Goal: Check status: Check status

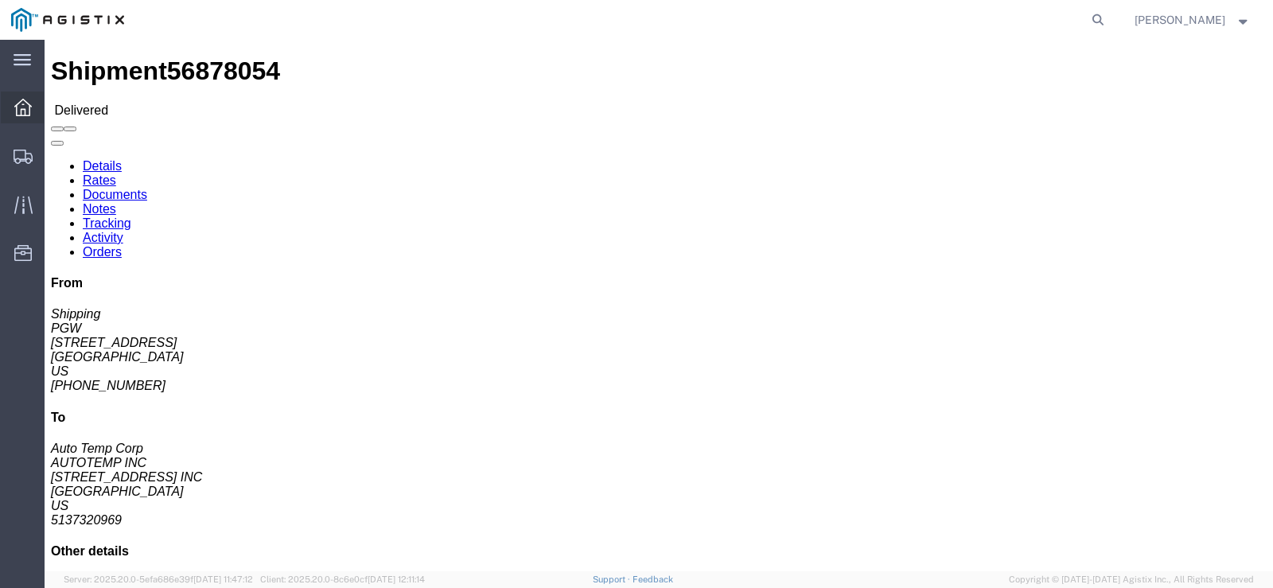
click at [32, 107] on div at bounding box center [23, 107] width 45 height 32
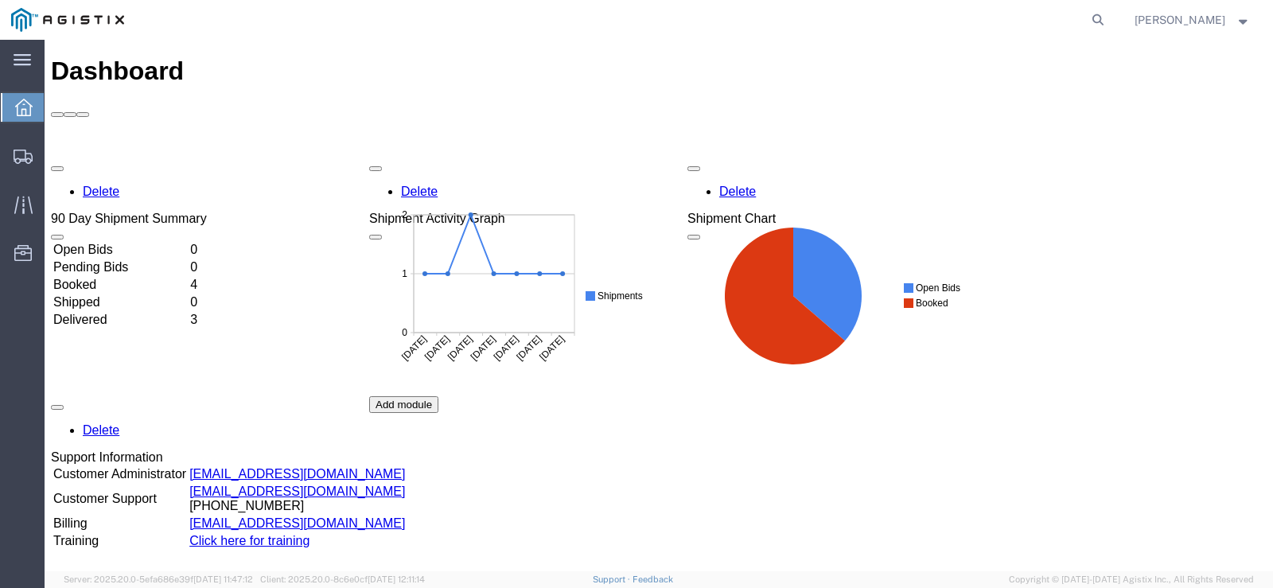
click at [104, 277] on td "Booked" at bounding box center [119, 285] width 135 height 16
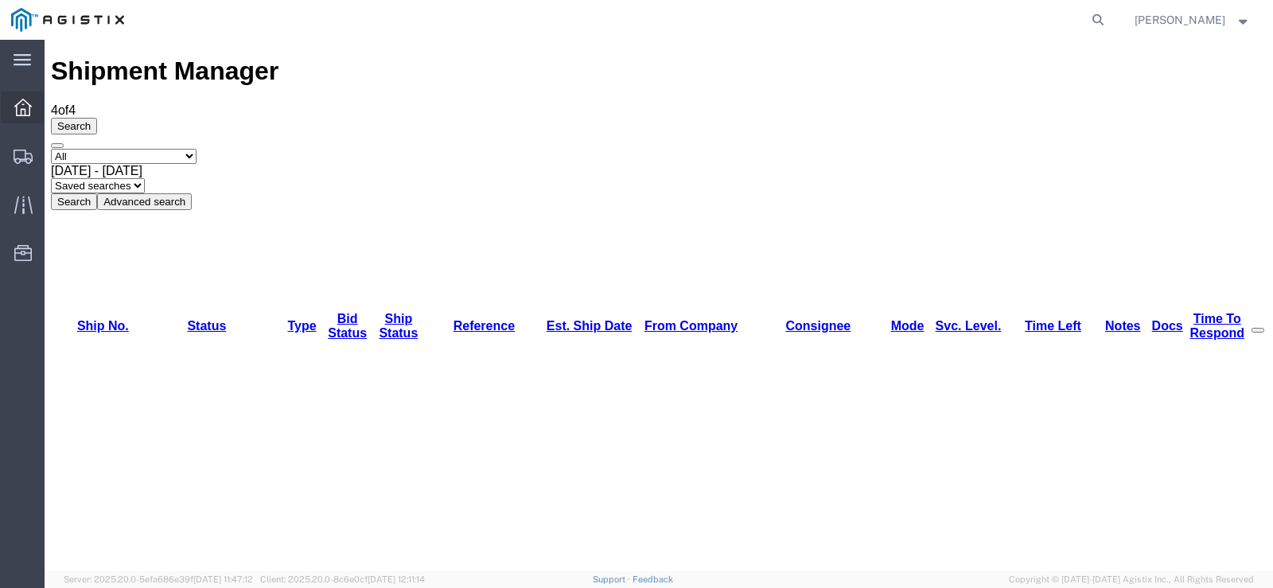
click at [14, 103] on icon at bounding box center [22, 107] width 17 height 17
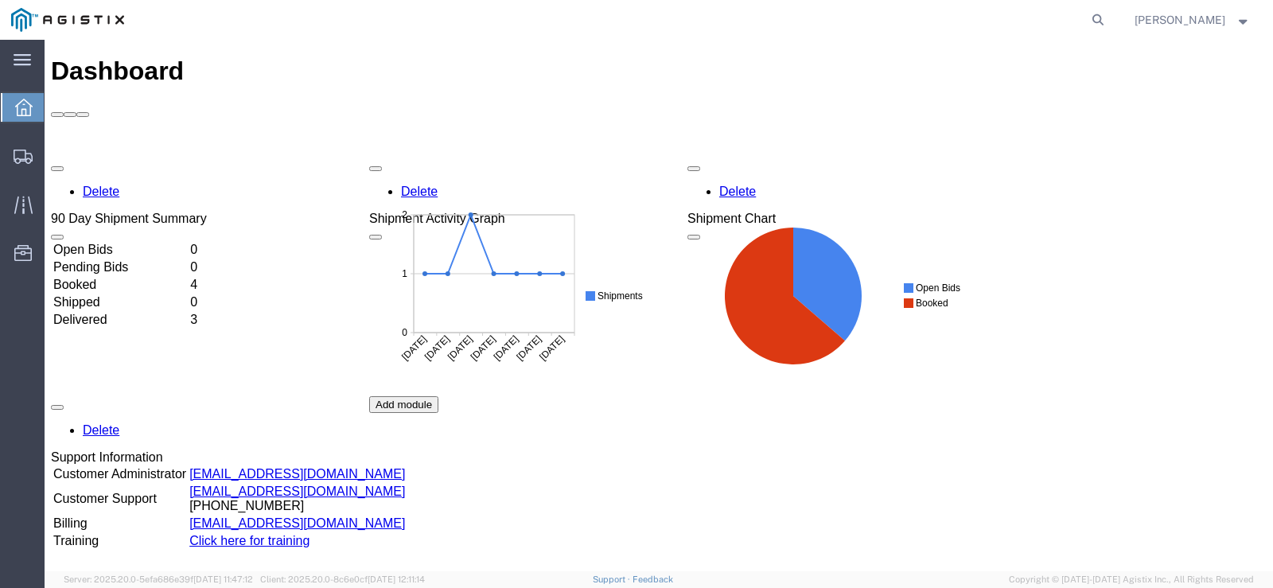
click at [119, 312] on td "Delivered" at bounding box center [119, 320] width 135 height 16
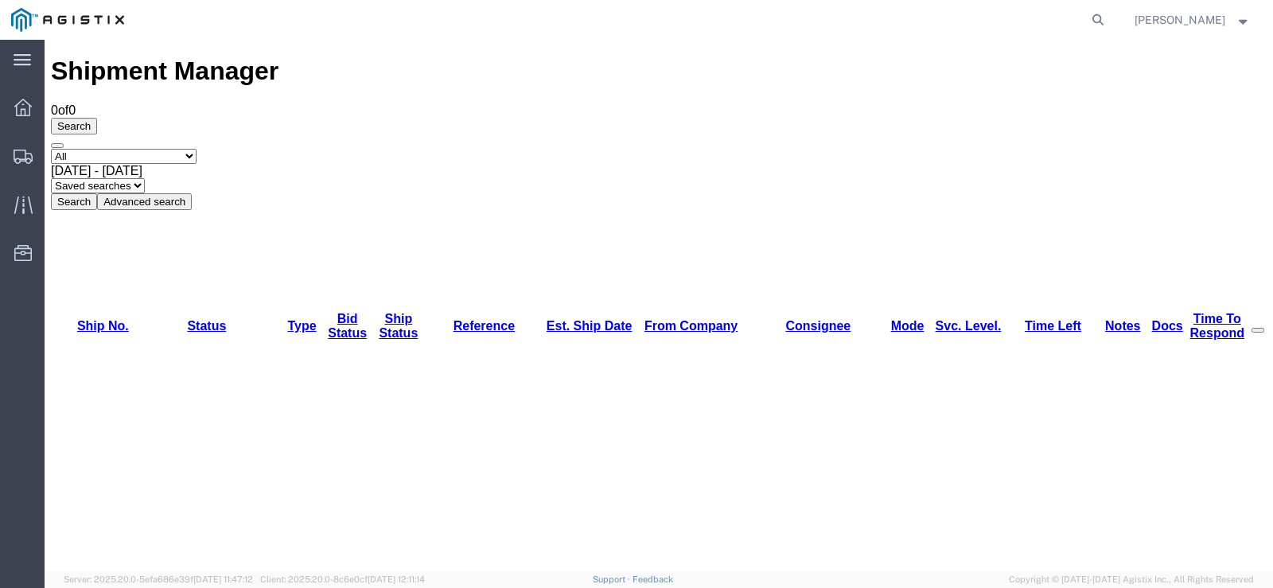
click at [145, 178] on select "Saved searches" at bounding box center [98, 185] width 94 height 15
click at [97, 193] on button "Search" at bounding box center [74, 201] width 46 height 17
click at [196, 149] on select "Select status Active (AC, O, P) All Approved Awaiting Confirmation (AC) Booked …" at bounding box center [124, 156] width 146 height 15
click at [51, 149] on select "Select status Active (AC, O, P) All Approved Awaiting Confirmation (AC) Booked …" at bounding box center [124, 156] width 146 height 15
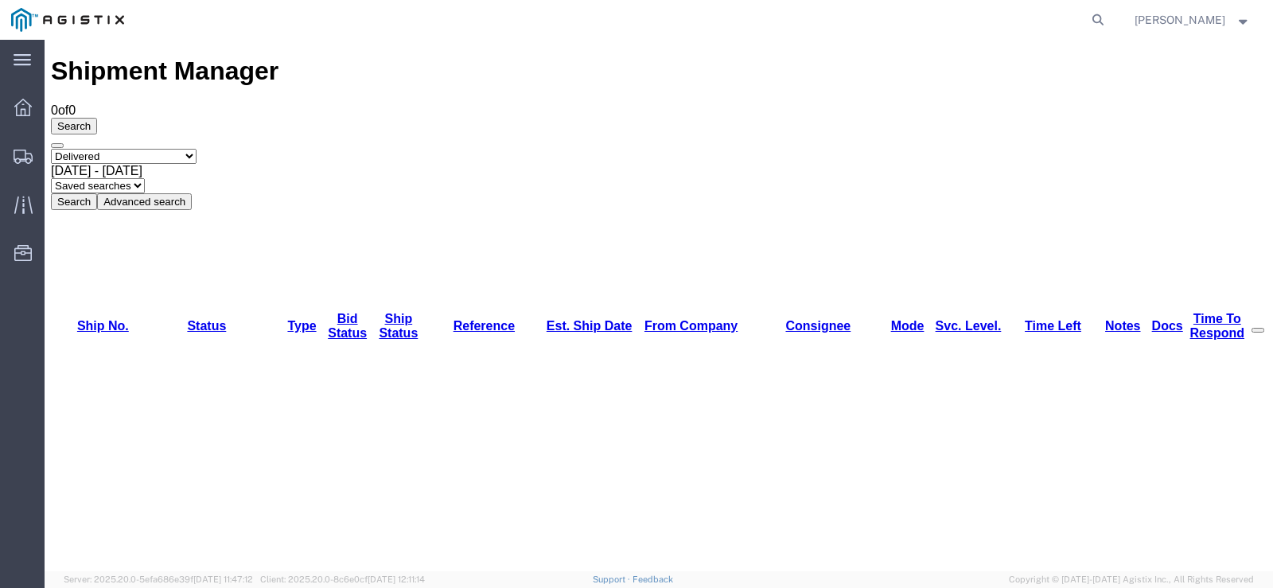
click at [97, 193] on button "Search" at bounding box center [74, 201] width 46 height 17
click at [196, 149] on select "Select status Active (AC, O, P) All Approved Awaiting Confirmation (AC) Booked …" at bounding box center [124, 156] width 146 height 15
select select "ACTIVE"
click at [51, 149] on select "Select status Active (AC, O, P) All Approved Awaiting Confirmation (AC) Booked …" at bounding box center [124, 156] width 146 height 15
click at [97, 193] on button "Search" at bounding box center [74, 201] width 46 height 17
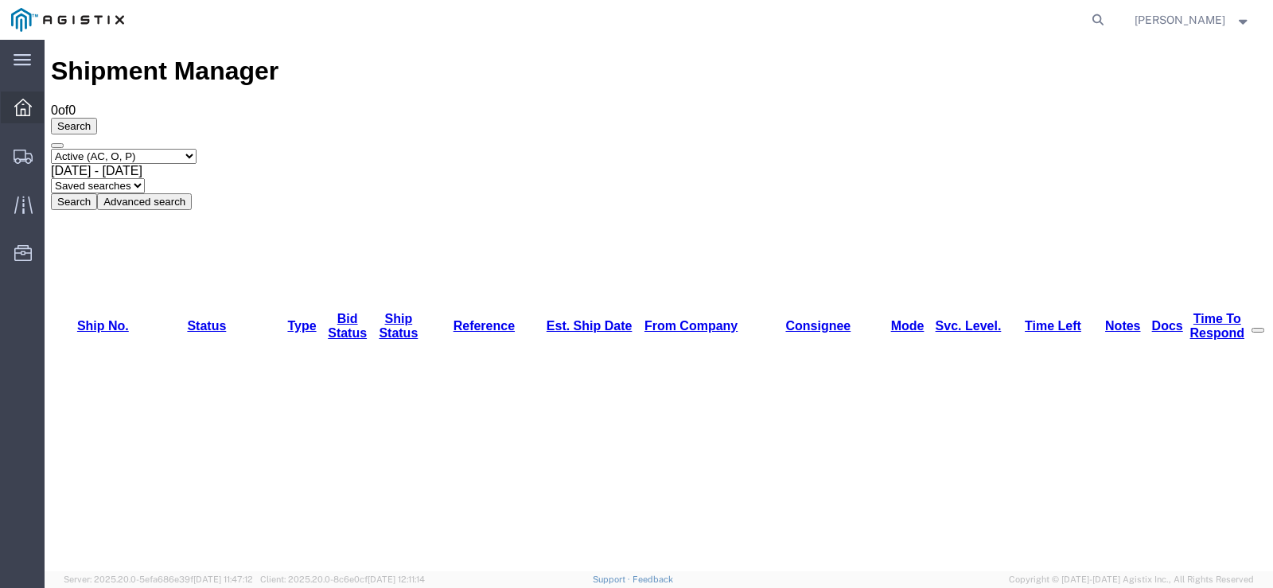
click at [26, 105] on icon at bounding box center [22, 107] width 17 height 17
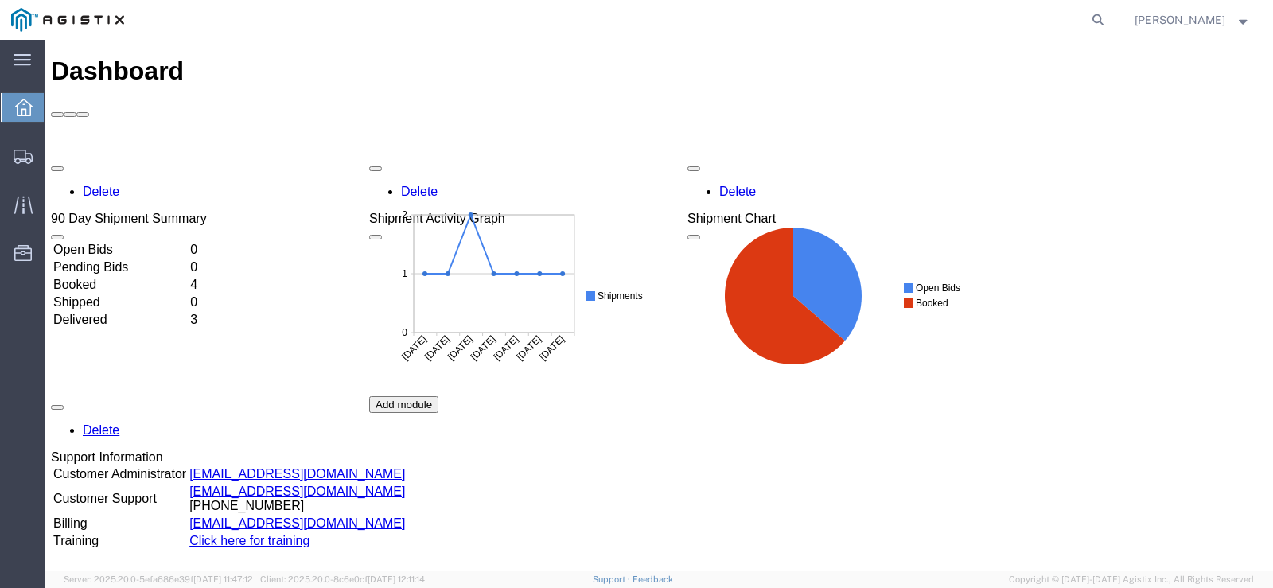
click at [100, 294] on td "Shipped" at bounding box center [119, 302] width 135 height 16
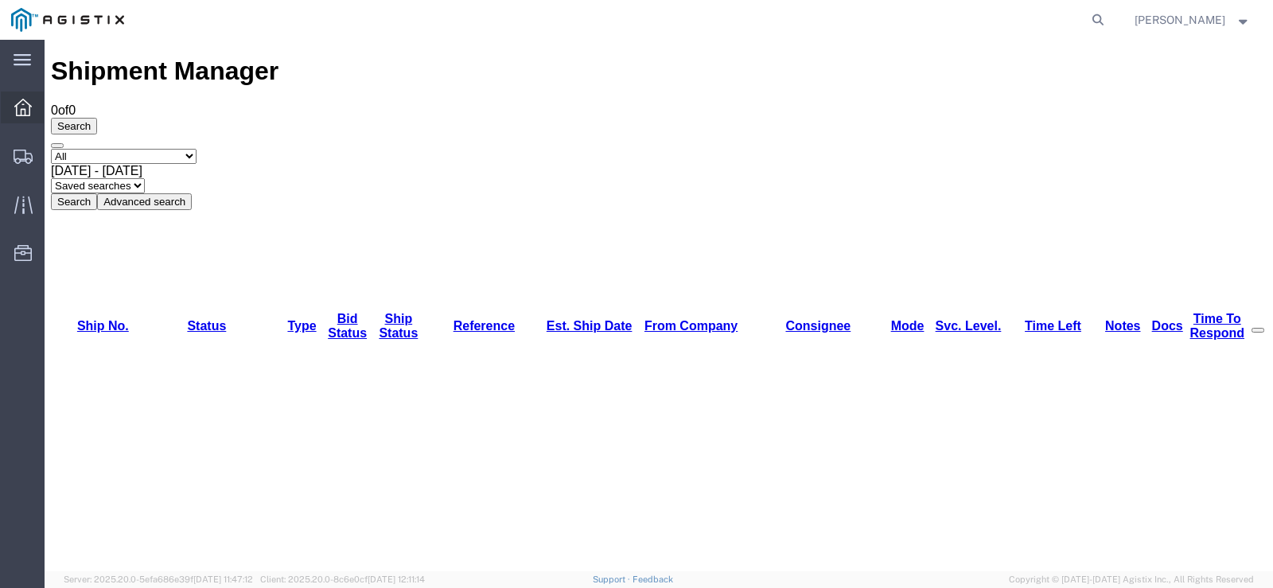
click at [25, 110] on icon at bounding box center [22, 107] width 17 height 17
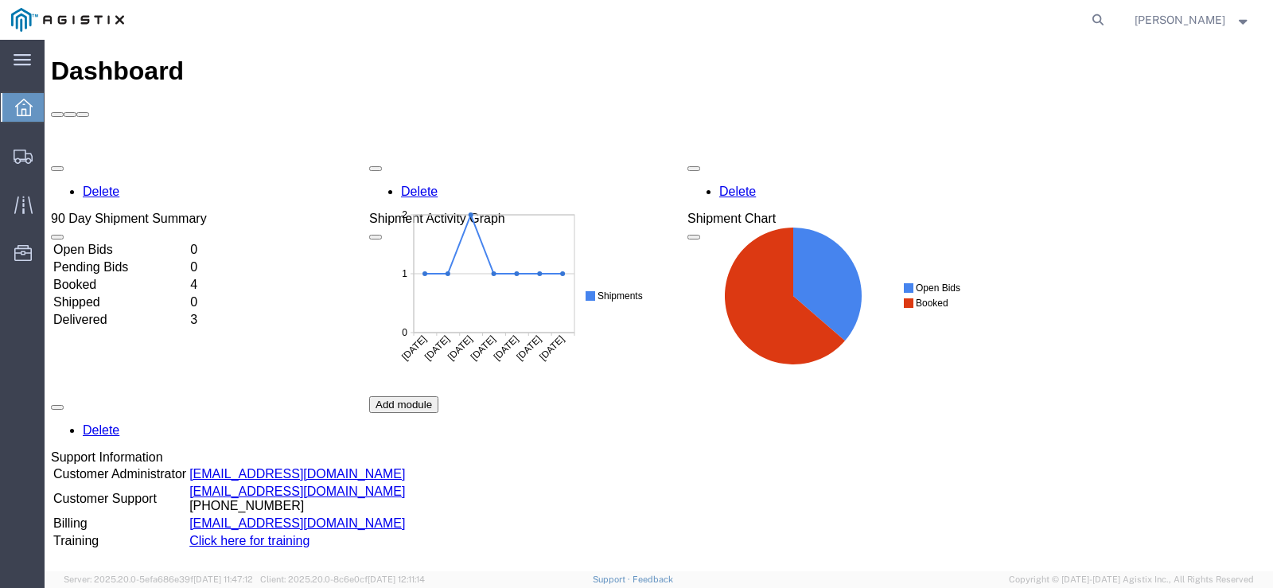
click at [107, 312] on td "Delivered" at bounding box center [119, 320] width 135 height 16
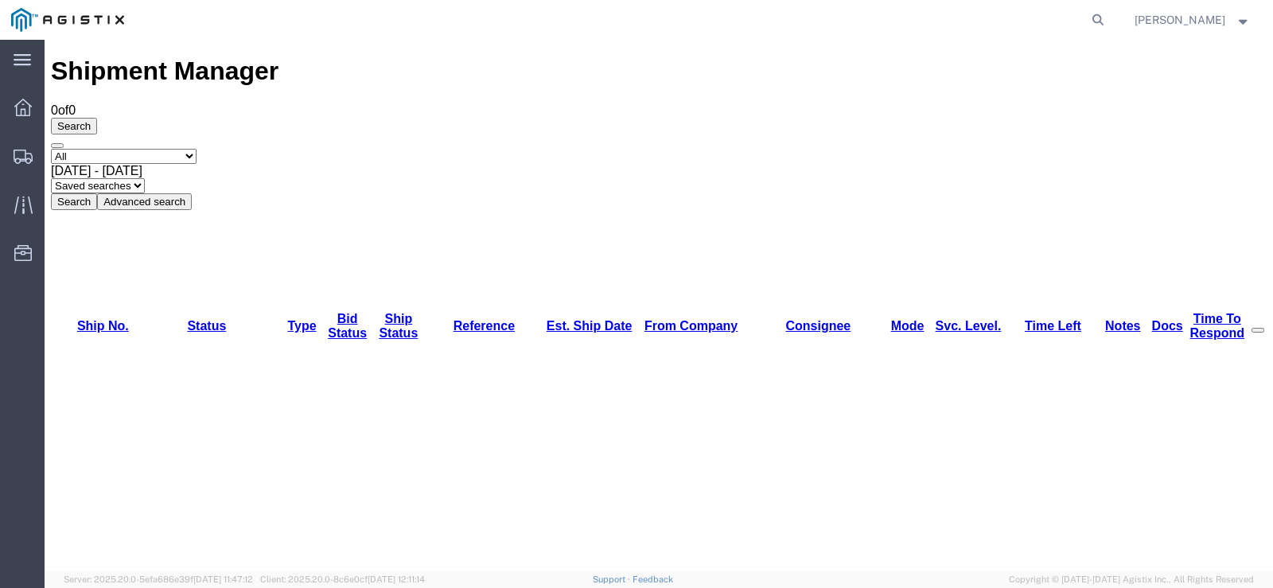
click at [196, 149] on select "Select status Active (AC, O, P) All Approved Awaiting Confirmation (AC) Booked …" at bounding box center [124, 156] width 146 height 15
select select "ACTIVE"
click at [51, 149] on select "Select status Active (AC, O, P) All Approved Awaiting Confirmation (AC) Booked …" at bounding box center [124, 156] width 146 height 15
click at [97, 193] on button "Search" at bounding box center [74, 201] width 46 height 17
click at [27, 99] on icon at bounding box center [22, 107] width 17 height 17
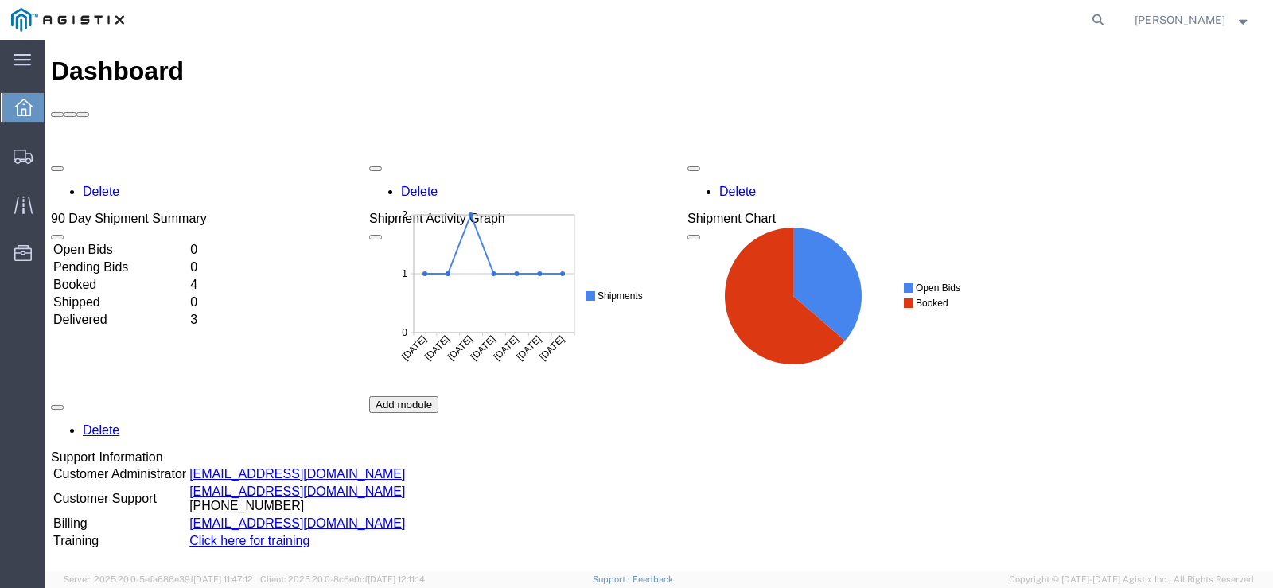
click at [96, 312] on td "Delivered" at bounding box center [119, 320] width 135 height 16
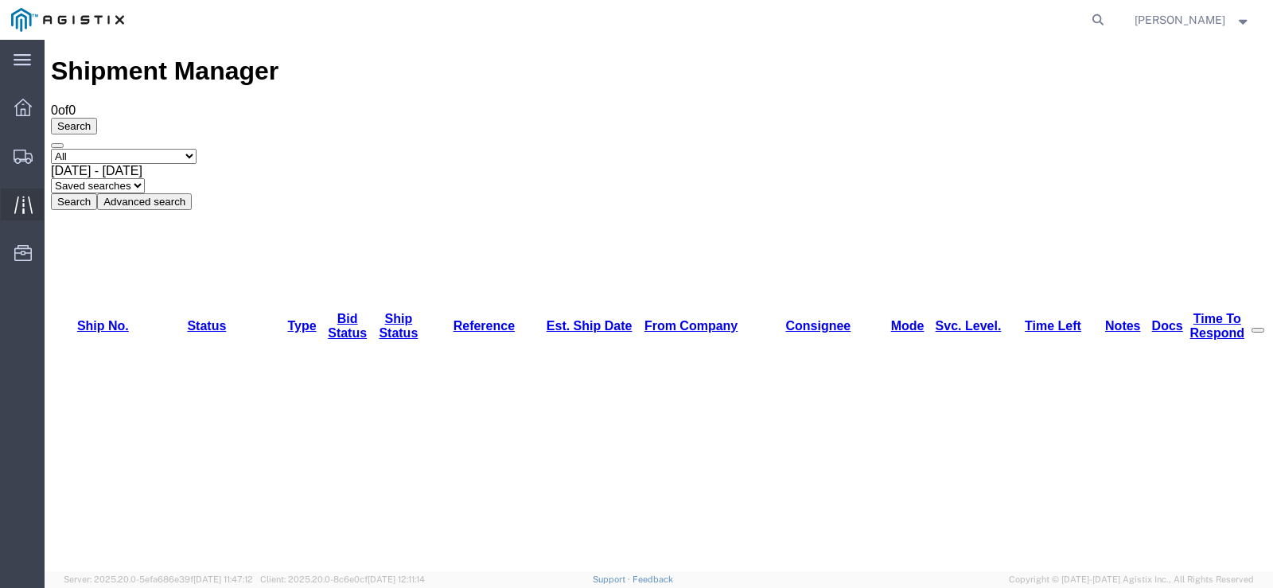
click at [27, 198] on icon at bounding box center [23, 205] width 18 height 18
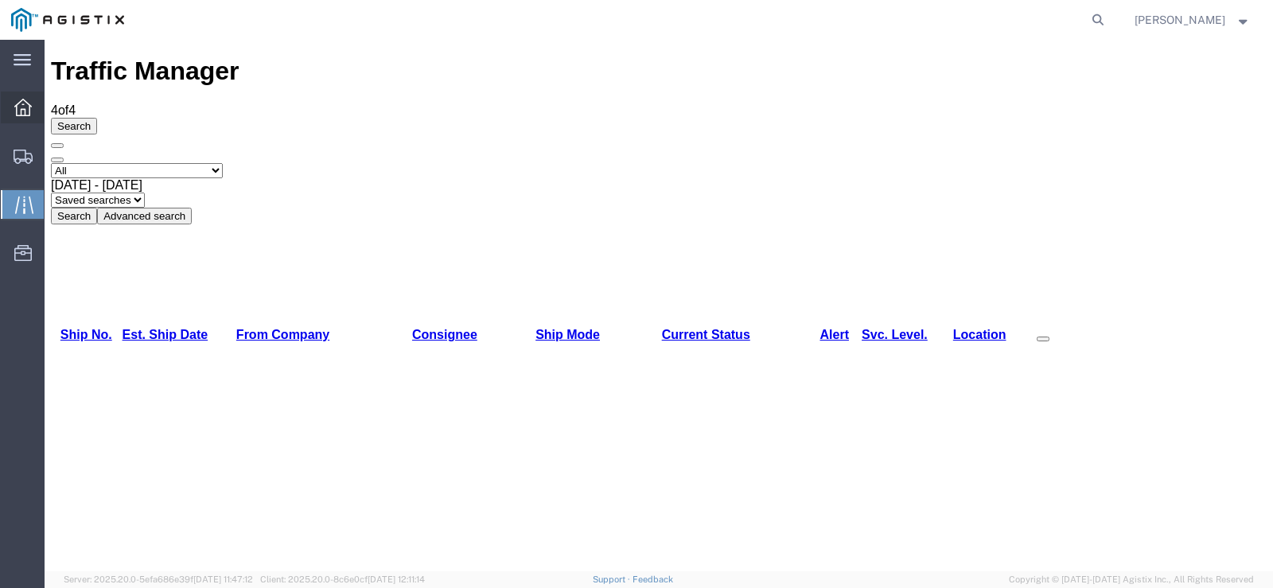
click at [19, 104] on icon at bounding box center [22, 107] width 17 height 17
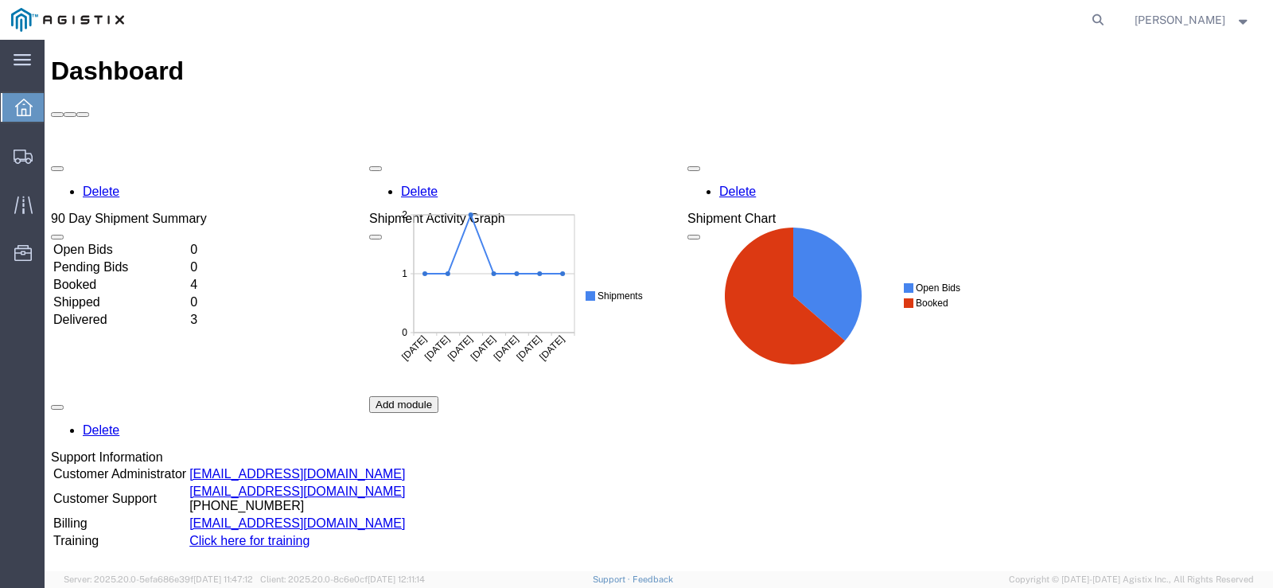
click at [126, 312] on td "Delivered" at bounding box center [119, 320] width 135 height 16
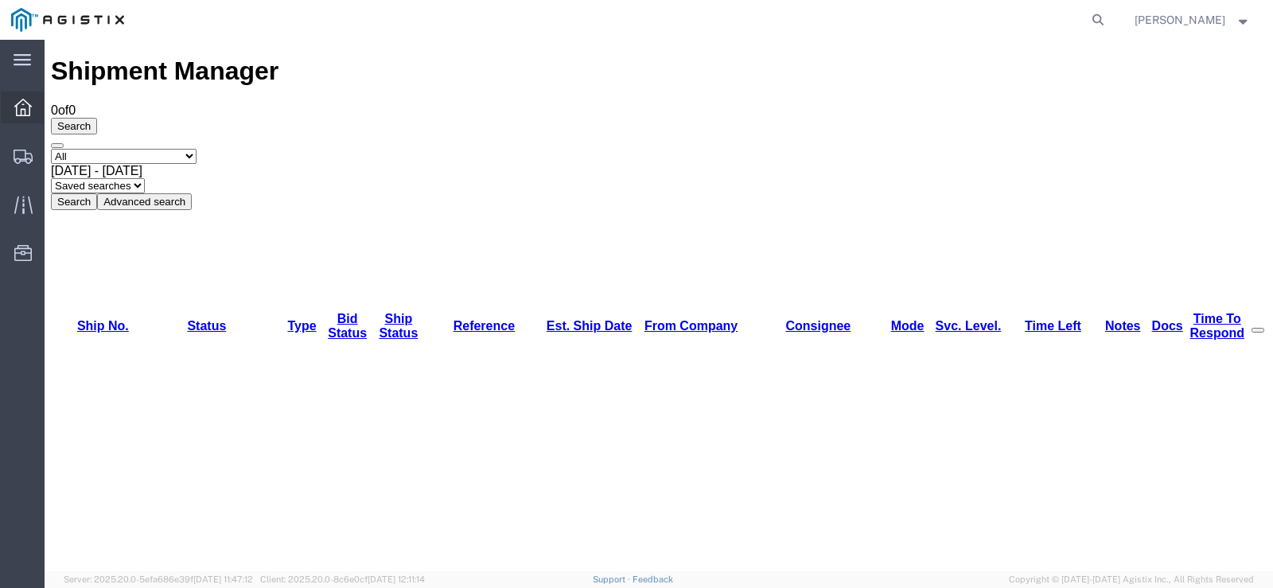
click at [29, 121] on div at bounding box center [23, 107] width 45 height 32
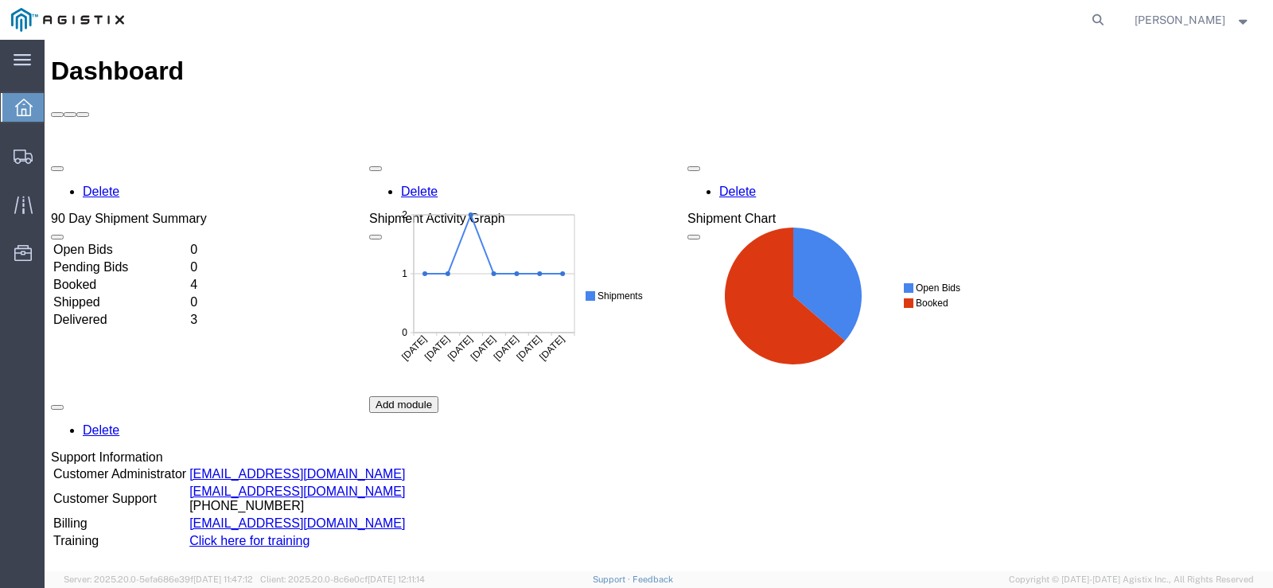
click at [88, 312] on td "Delivered" at bounding box center [119, 320] width 135 height 16
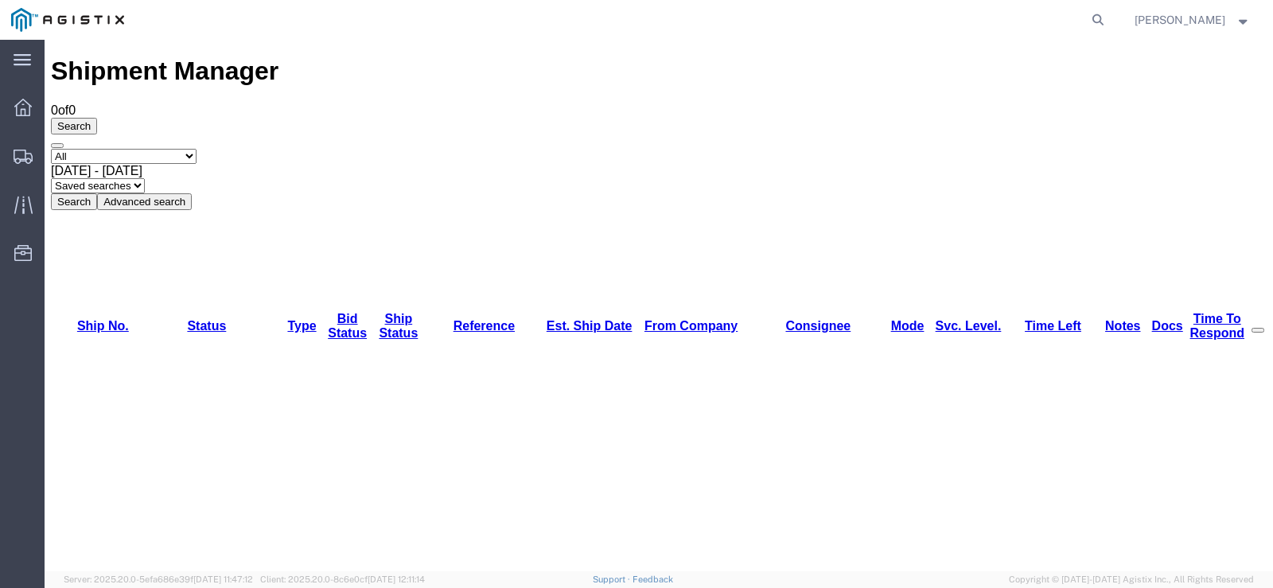
click at [196, 149] on select "Select status Active (AC, O, P) All Approved Awaiting Confirmation (AC) Booked …" at bounding box center [124, 156] width 146 height 15
click at [51, 149] on select "Select status Active (AC, O, P) All Approved Awaiting Confirmation (AC) Booked …" at bounding box center [124, 156] width 146 height 15
click at [97, 193] on button "Search" at bounding box center [74, 201] width 46 height 17
click at [192, 193] on button "Advanced search" at bounding box center [144, 201] width 95 height 17
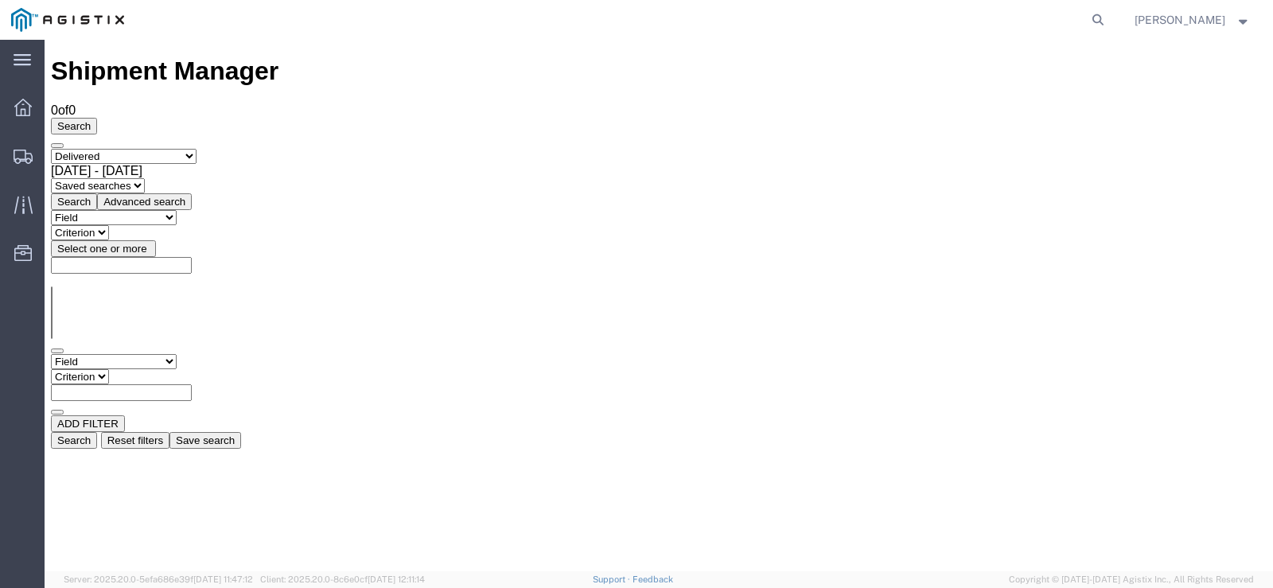
click at [177, 354] on select "Field Account Batch Id Bid No Broker Name Carrier Name Carrier Ref Number Consi…" at bounding box center [114, 361] width 126 height 15
click at [196, 149] on select "Select status Active (AC, O, P) All Approved Awaiting Confirmation (AC) Booked …" at bounding box center [124, 156] width 146 height 15
select select "ALL"
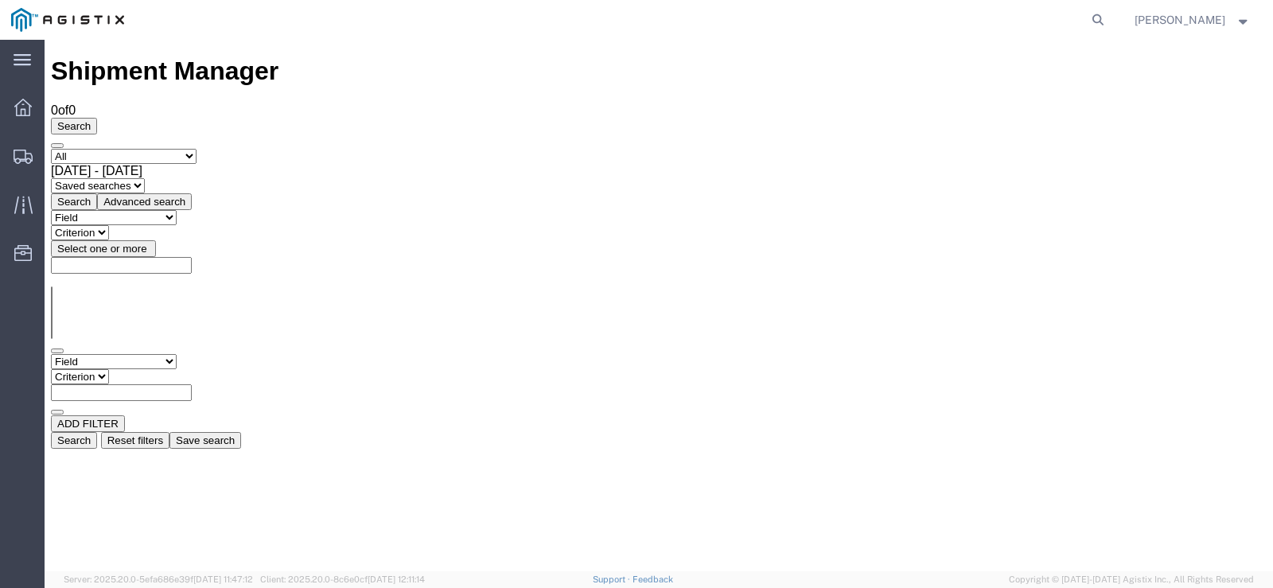
click at [51, 149] on select "Select status Active (AC, O, P) All Approved Awaiting Confirmation (AC) Booked …" at bounding box center [124, 156] width 146 height 15
click at [97, 193] on button "Search" at bounding box center [74, 201] width 46 height 17
click at [40, 103] on div at bounding box center [23, 107] width 45 height 32
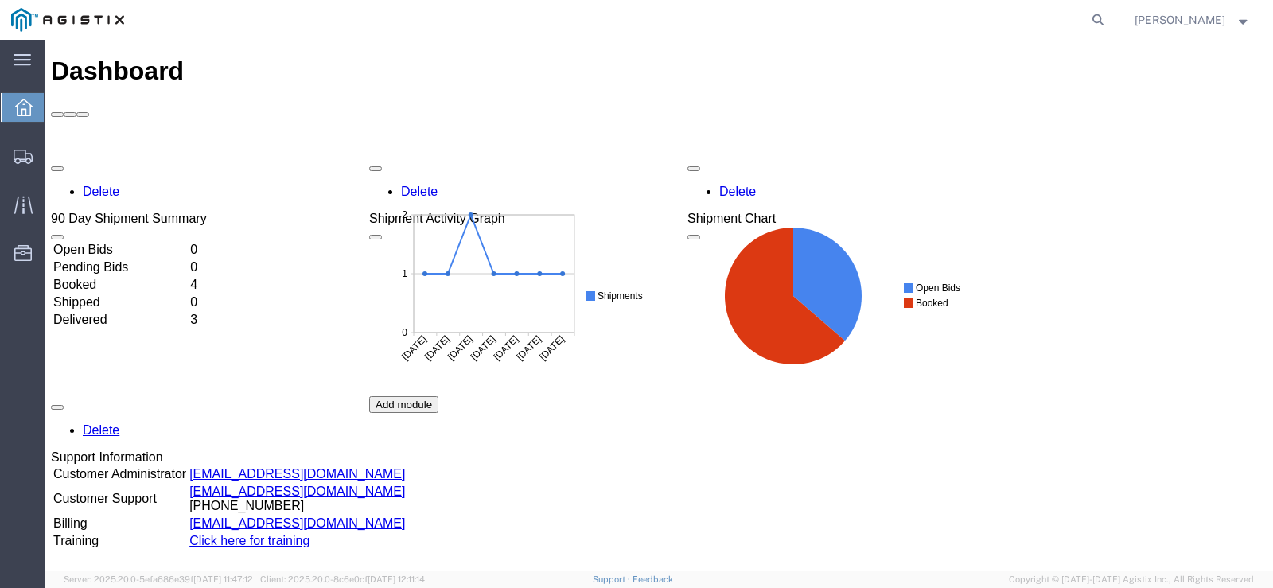
click at [105, 242] on td "Open Bids" at bounding box center [119, 250] width 135 height 16
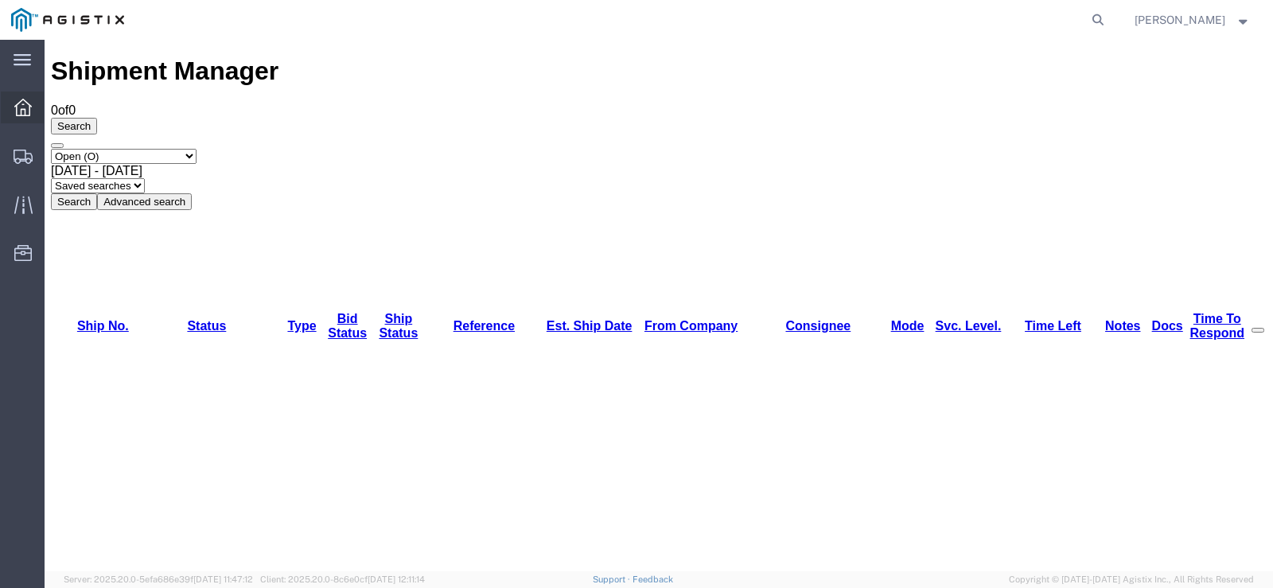
click at [26, 103] on icon at bounding box center [22, 107] width 17 height 17
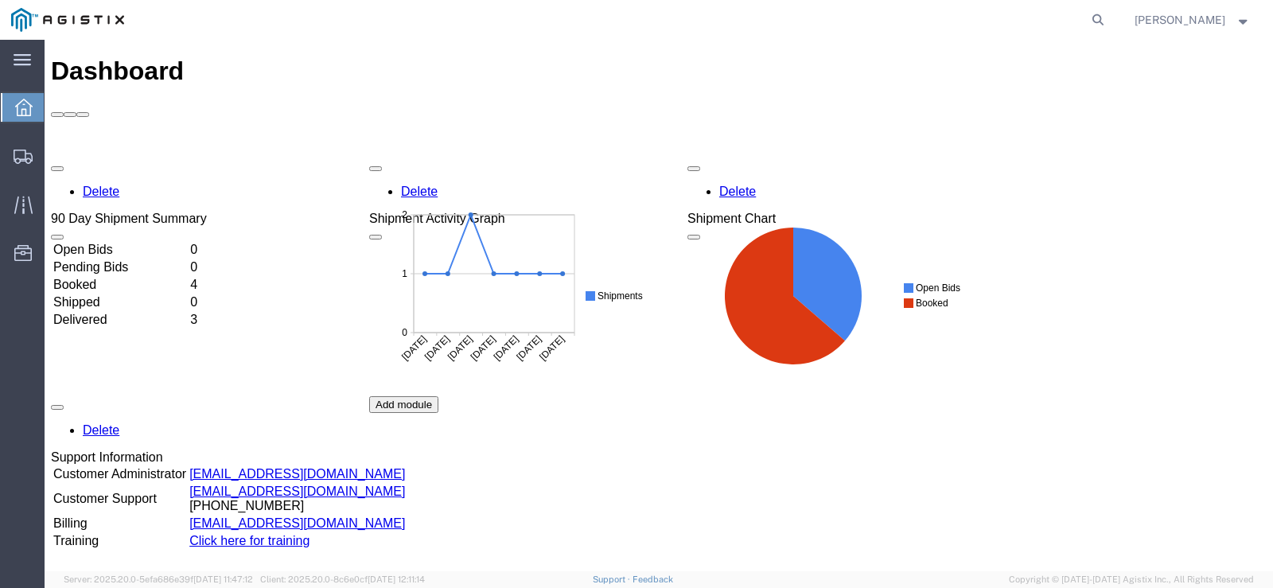
click at [126, 259] on td "Pending Bids" at bounding box center [119, 267] width 135 height 16
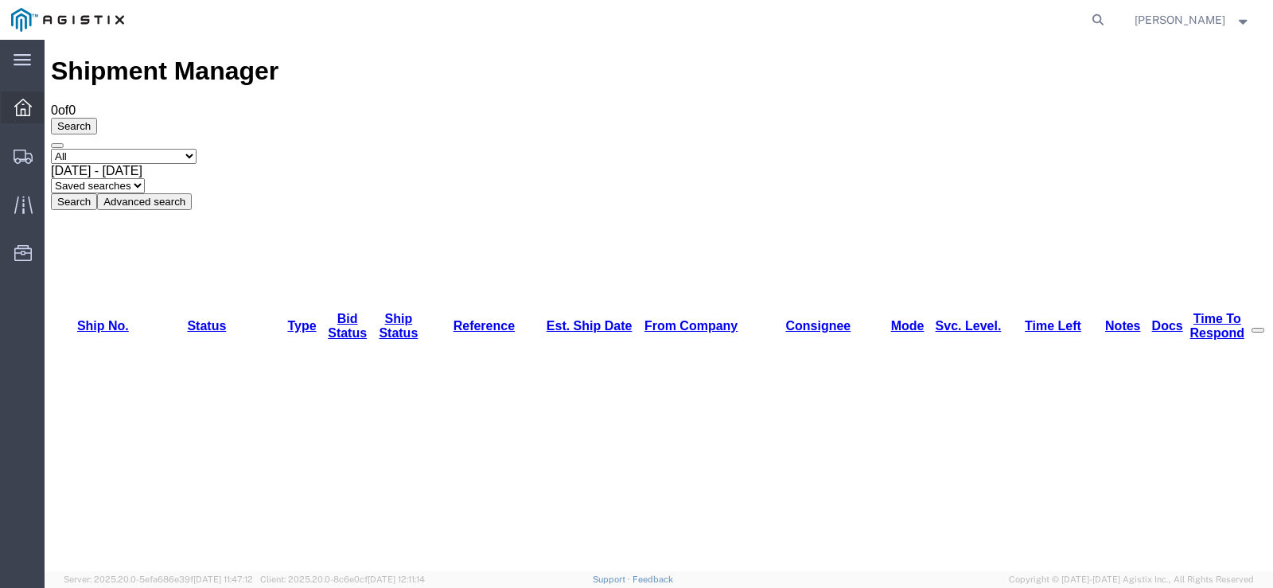
click at [19, 111] on icon at bounding box center [22, 107] width 17 height 17
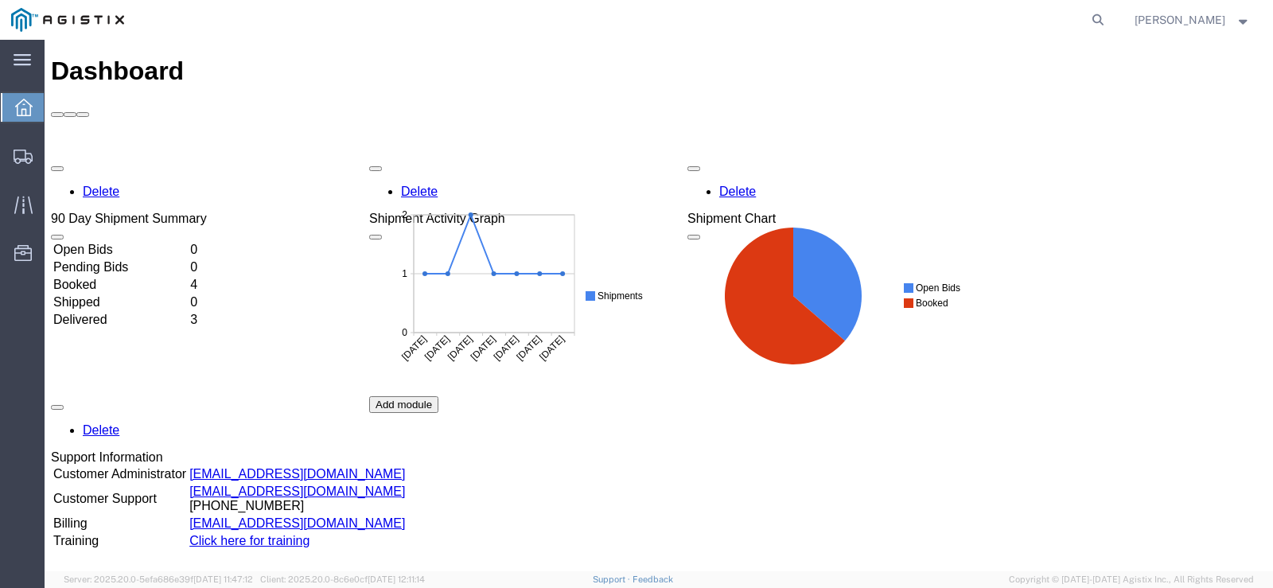
click at [91, 294] on td "Shipped" at bounding box center [119, 302] width 135 height 16
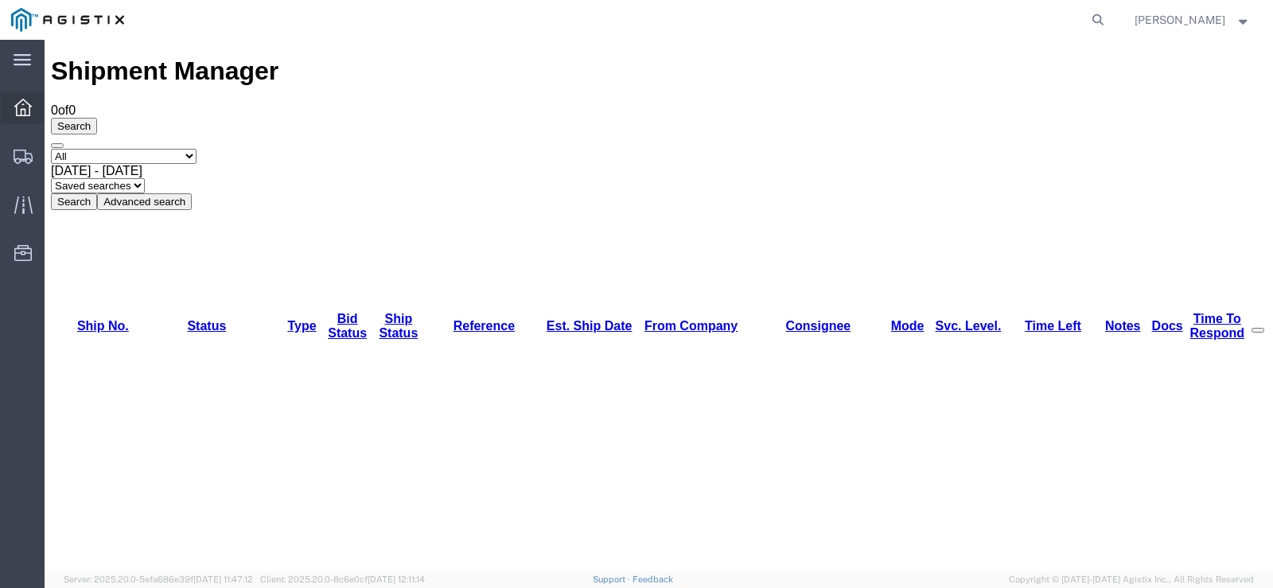
click at [18, 109] on icon at bounding box center [22, 107] width 17 height 17
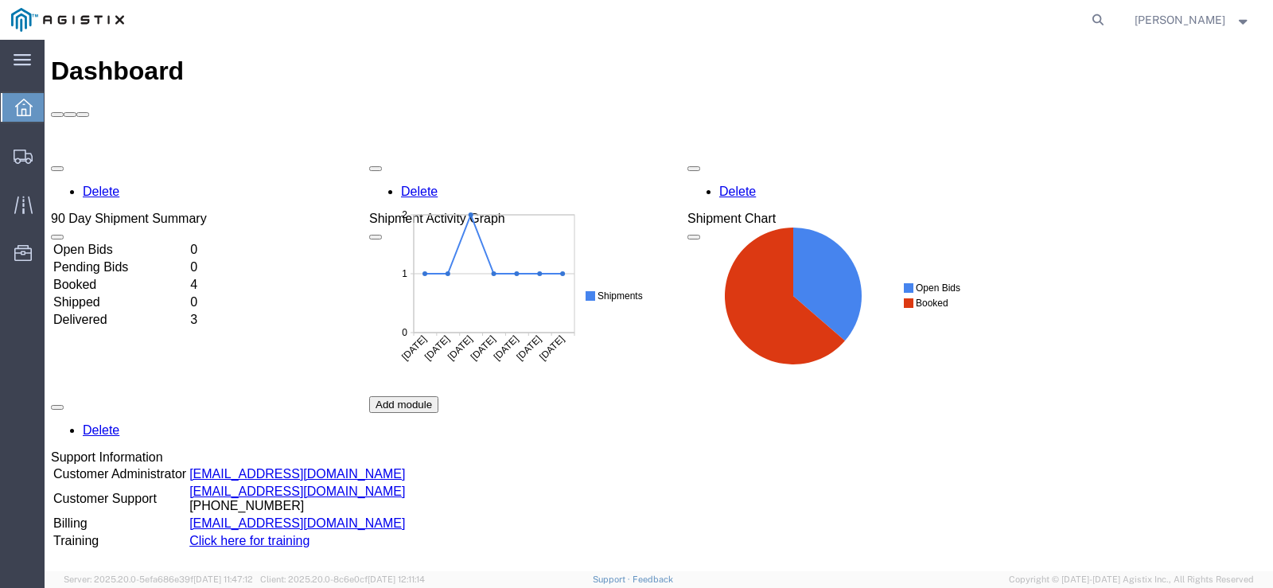
click at [90, 312] on td "Delivered" at bounding box center [119, 320] width 135 height 16
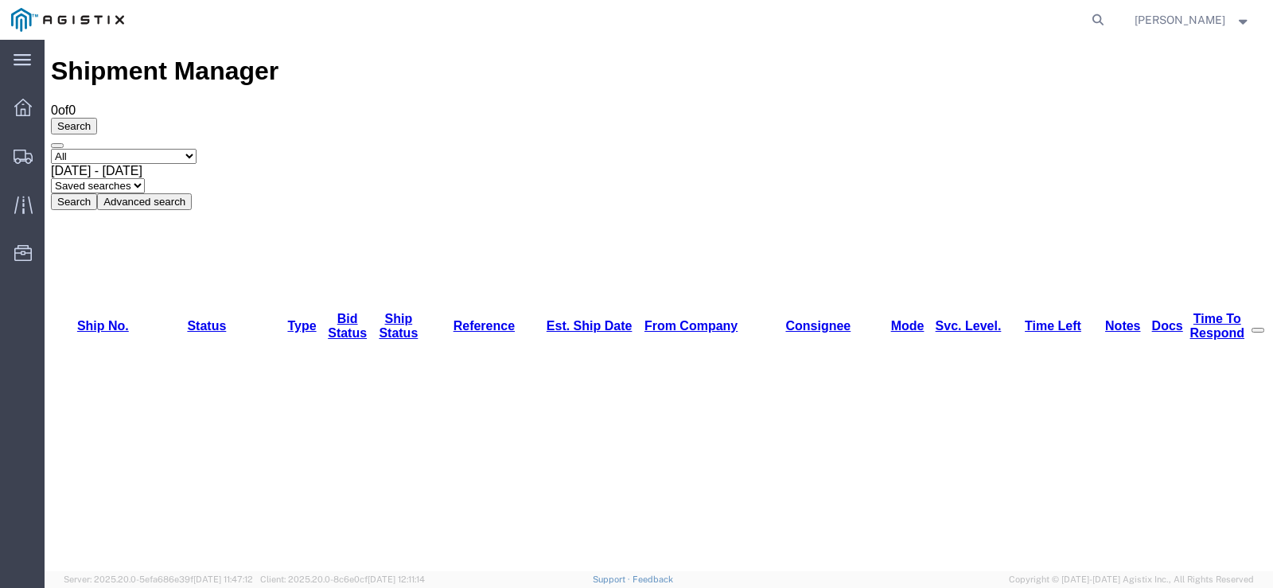
click at [392, 164] on div "[DATE] - [DATE]" at bounding box center [658, 171] width 1215 height 14
click at [97, 193] on button "Search" at bounding box center [74, 201] width 46 height 17
click at [196, 149] on select "Select status Active (AC, O, P) All Approved Awaiting Confirmation (AC) Booked …" at bounding box center [124, 156] width 146 height 15
select select "ACTIVE"
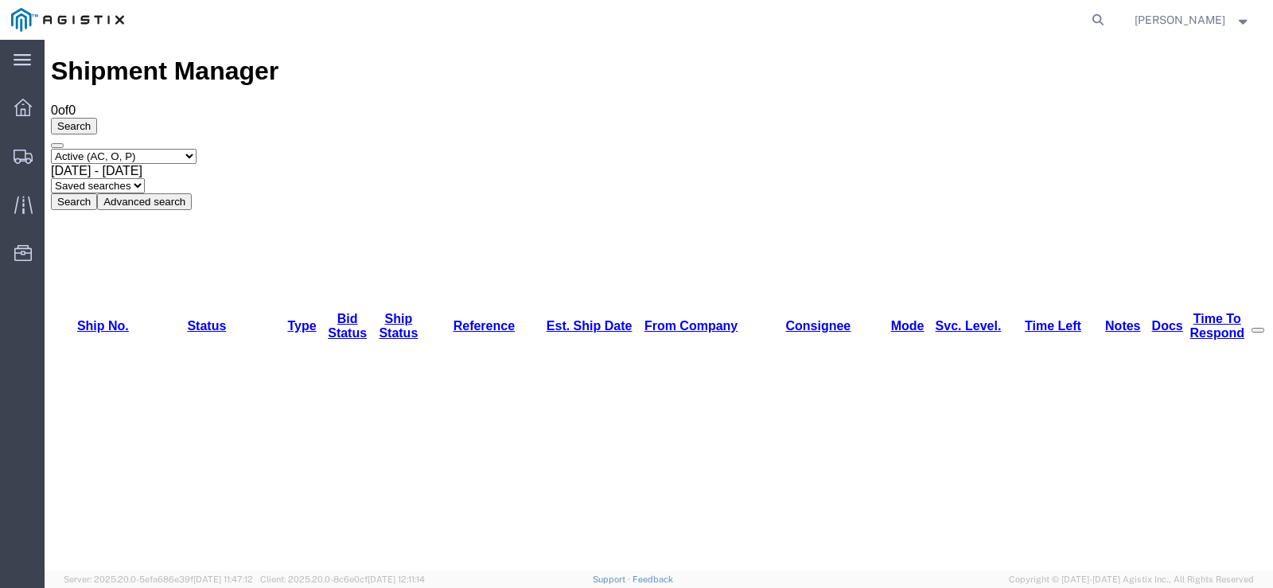
click at [51, 149] on select "Select status Active (AC, O, P) All Approved Awaiting Confirmation (AC) Booked …" at bounding box center [124, 156] width 146 height 15
click at [97, 193] on button "Search" at bounding box center [74, 201] width 46 height 17
click at [24, 107] on icon at bounding box center [22, 107] width 17 height 17
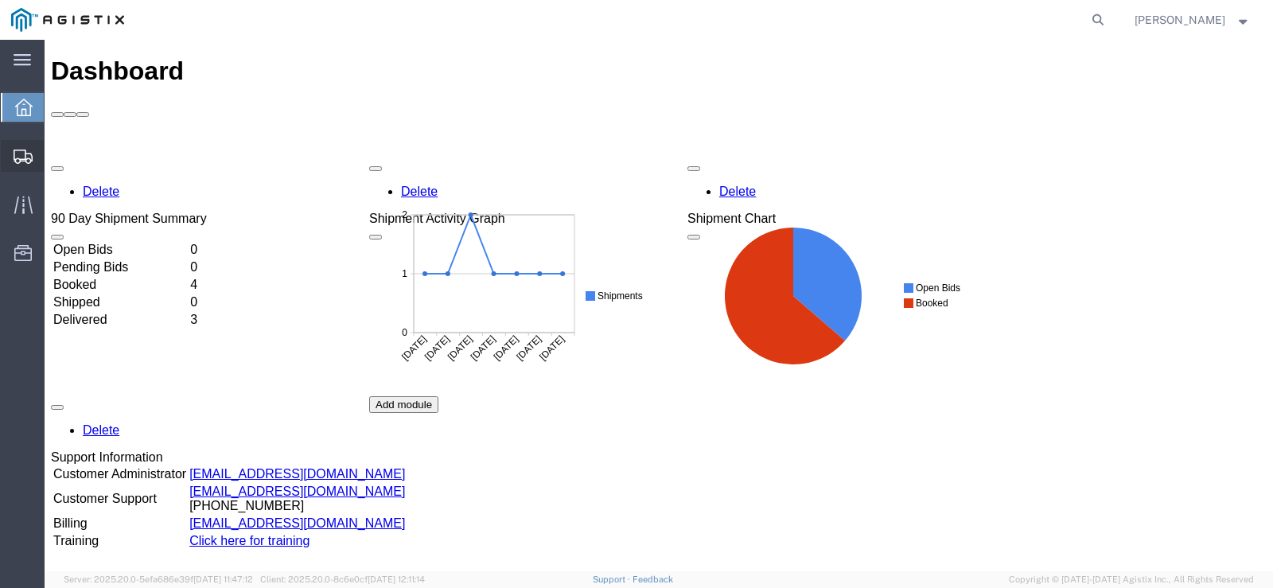
click at [29, 154] on icon at bounding box center [23, 157] width 19 height 14
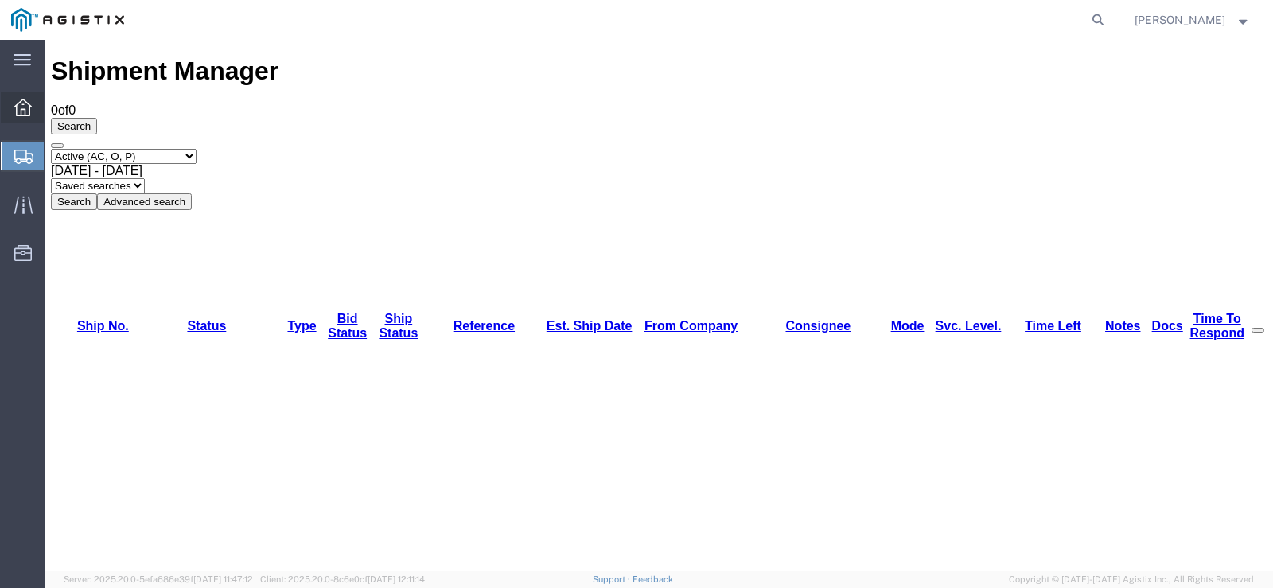
click at [32, 107] on div at bounding box center [23, 107] width 45 height 32
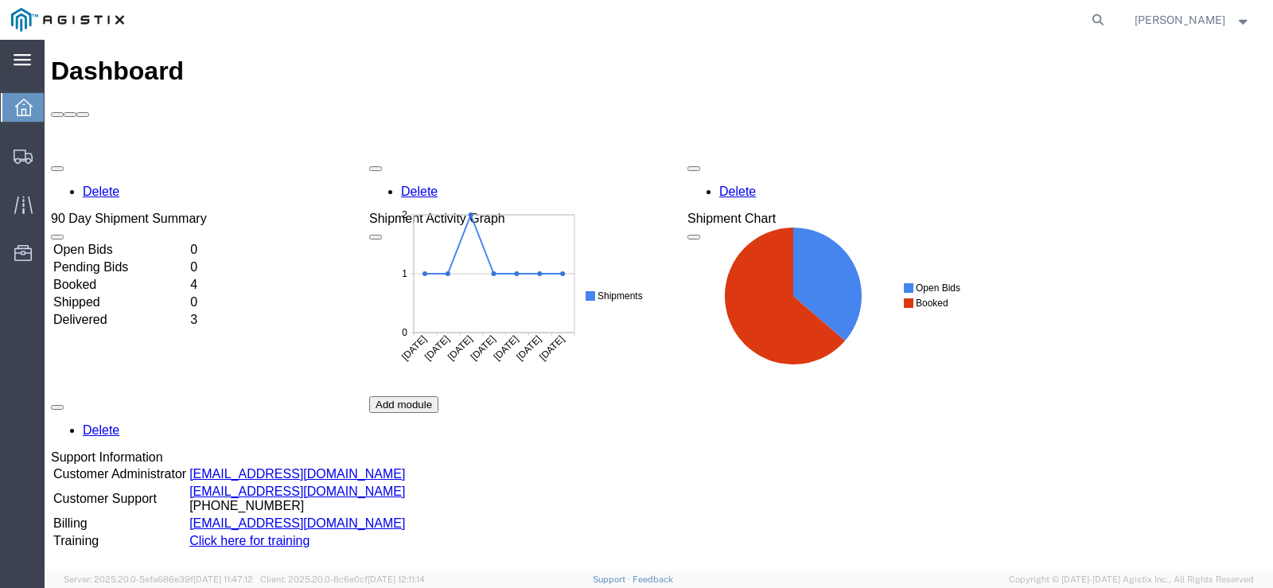
click at [23, 60] on icon at bounding box center [22, 59] width 17 height 11
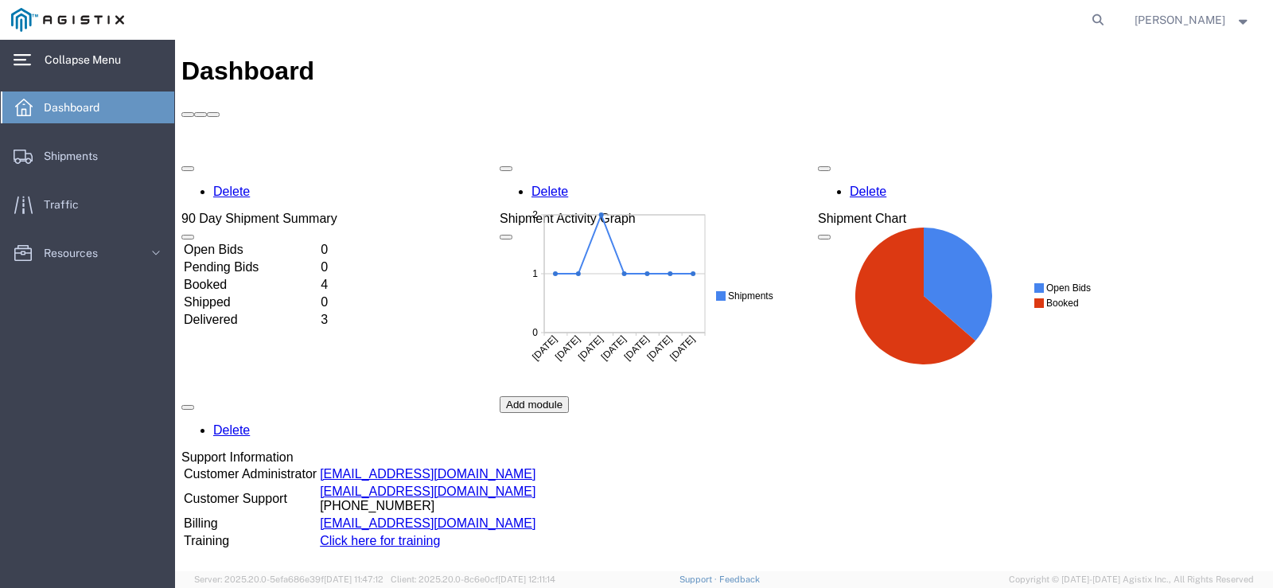
click at [23, 60] on icon at bounding box center [22, 59] width 17 height 11
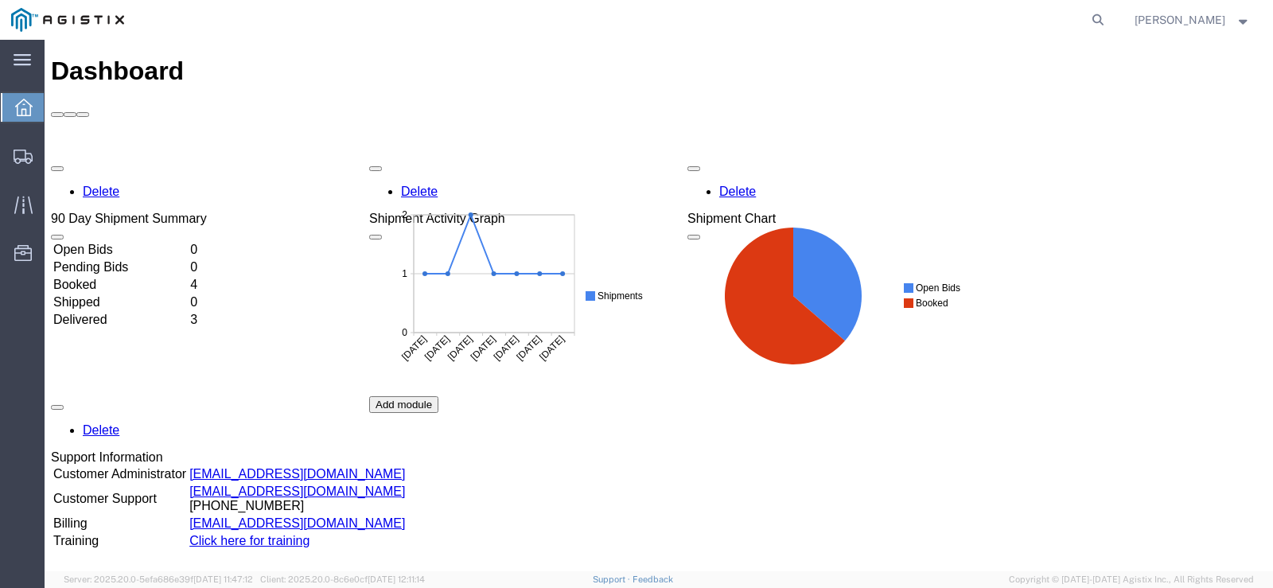
click at [122, 312] on td "Delivered" at bounding box center [119, 320] width 135 height 16
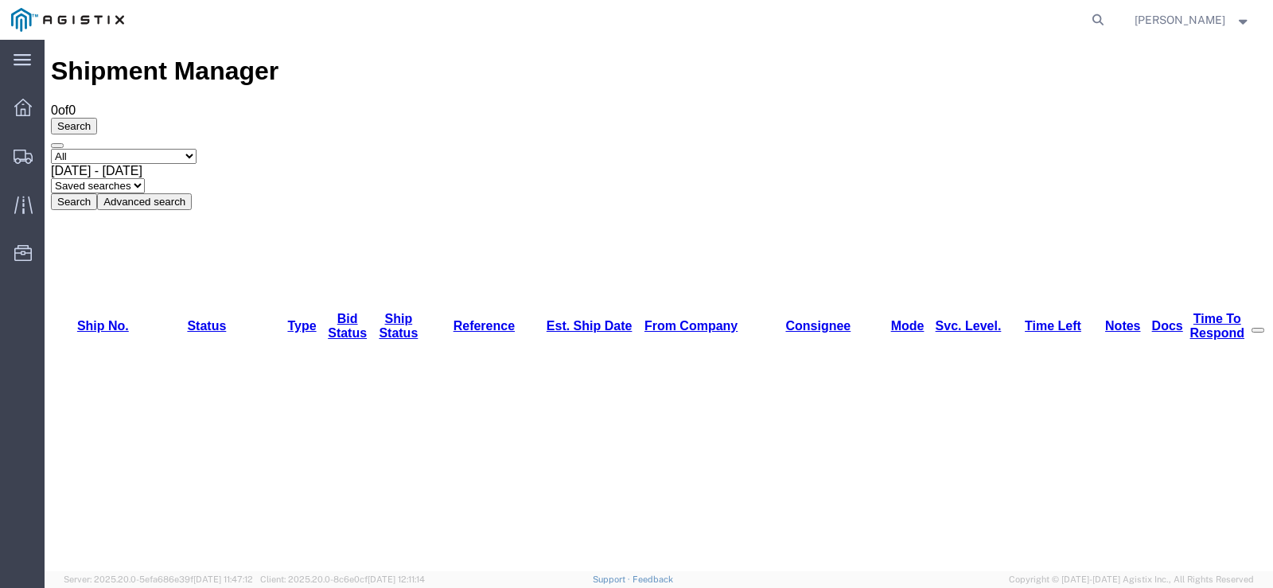
click at [145, 178] on select "Saved searches" at bounding box center [98, 185] width 94 height 15
click at [196, 149] on select "Select status Active (AC, O, P) All Approved Awaiting Confirmation (AC) Booked …" at bounding box center [124, 156] width 146 height 15
click at [27, 99] on icon at bounding box center [22, 107] width 17 height 17
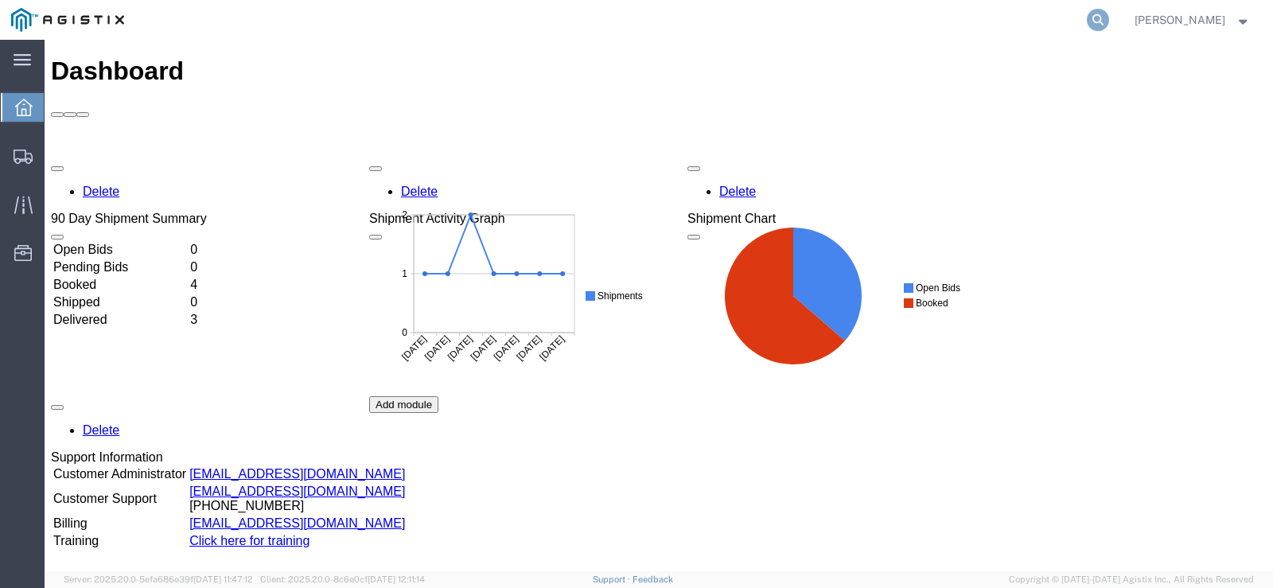
click at [1109, 15] on icon at bounding box center [1097, 20] width 22 height 22
click at [909, 25] on input "search" at bounding box center [845, 20] width 484 height 38
paste input "57008237"
type input "57008237"
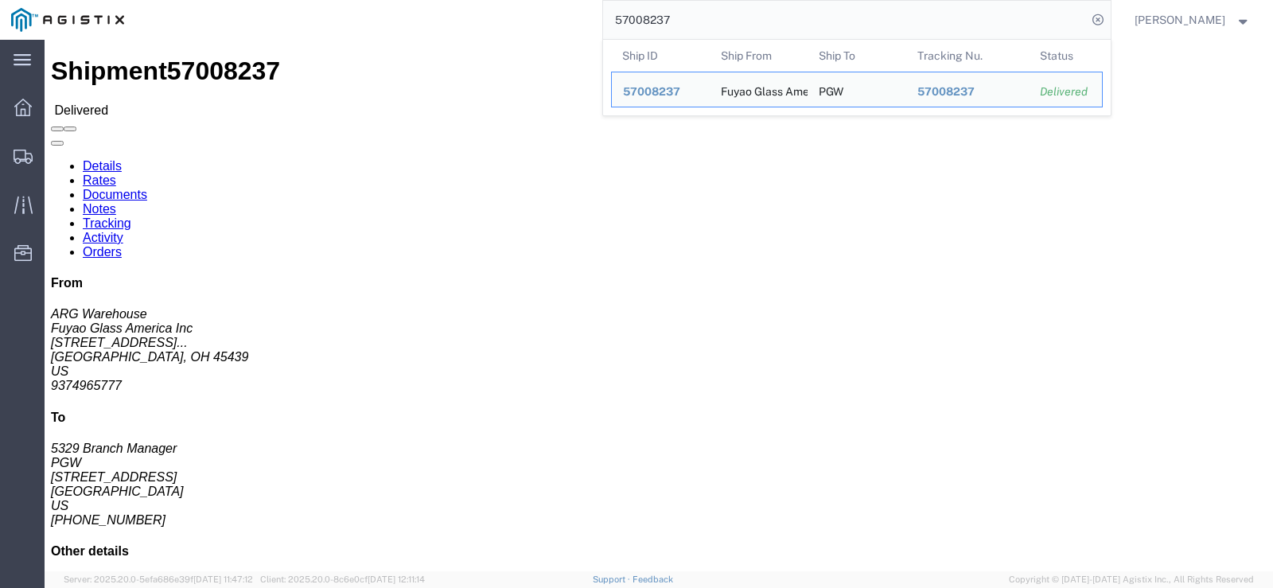
drag, startPoint x: 730, startPoint y: 25, endPoint x: 640, endPoint y: 26, distance: 89.9
click at [640, 26] on input "57008237" at bounding box center [845, 20] width 484 height 38
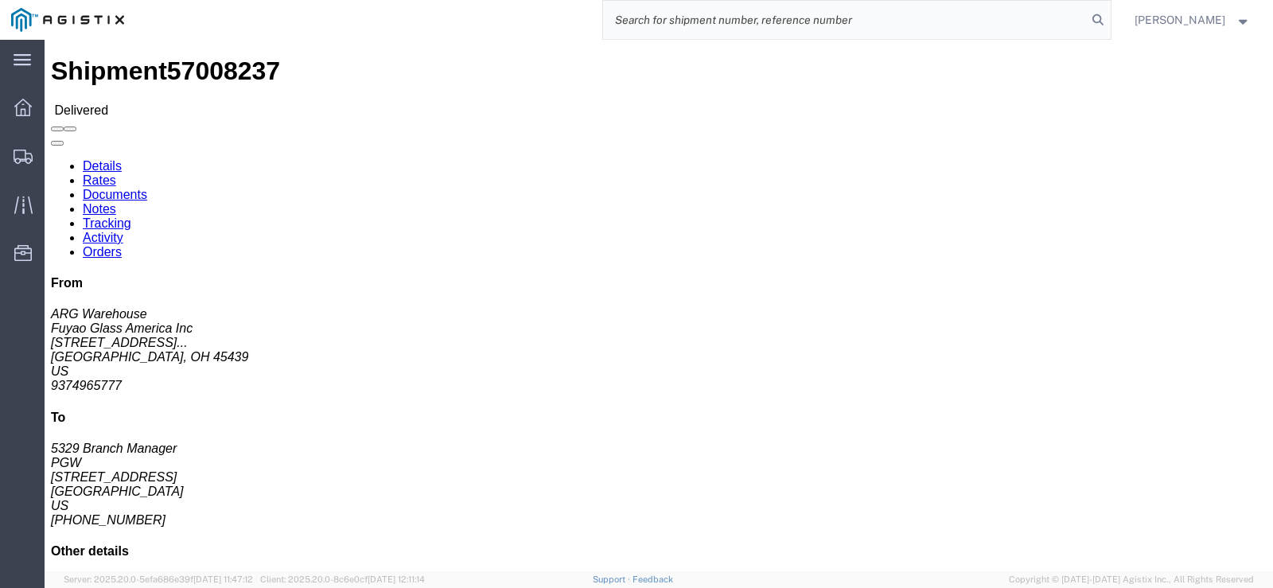
paste input "57008235"
type input "57008235"
click link "Tracking"
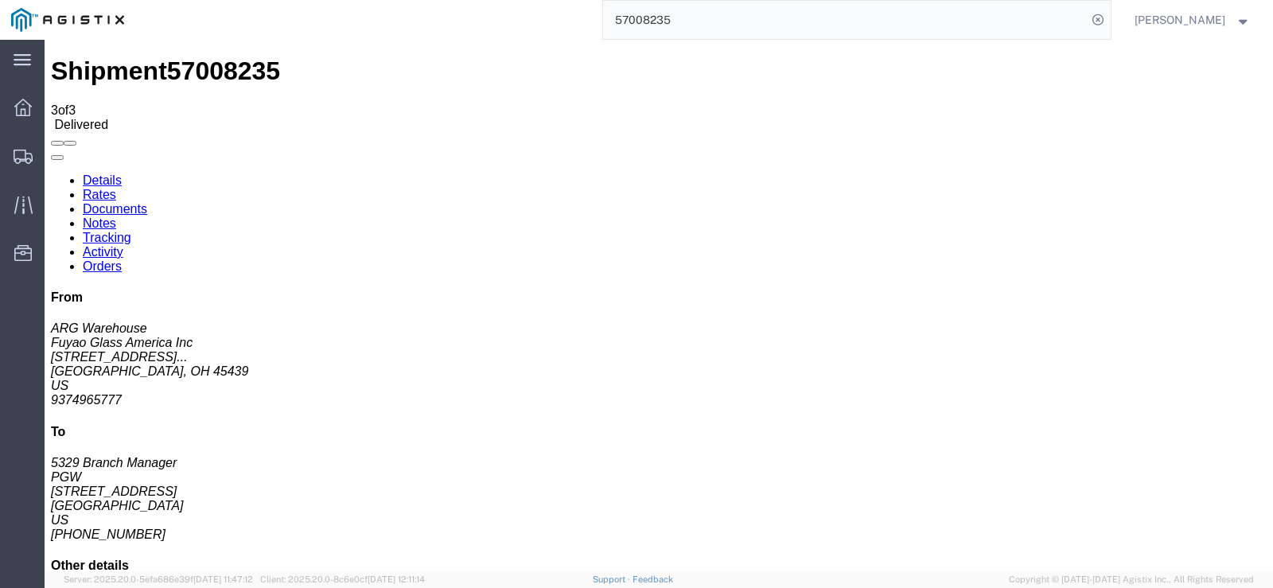
click at [115, 173] on link "Details" at bounding box center [102, 180] width 39 height 14
click at [21, 105] on icon at bounding box center [22, 107] width 17 height 17
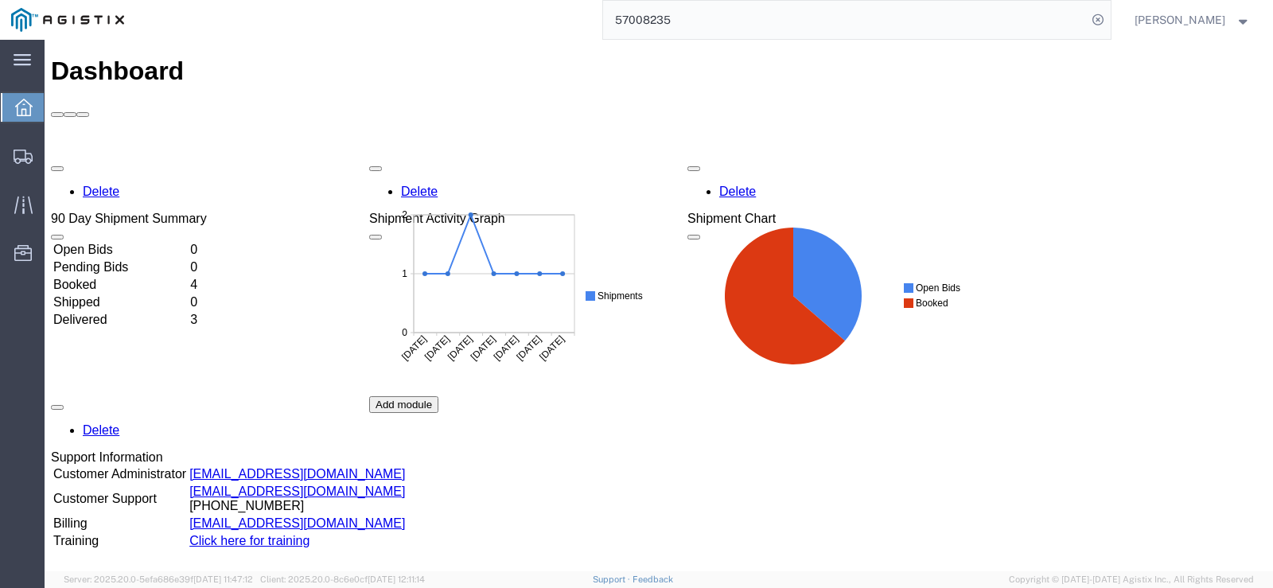
click at [111, 277] on td "Booked" at bounding box center [119, 285] width 135 height 16
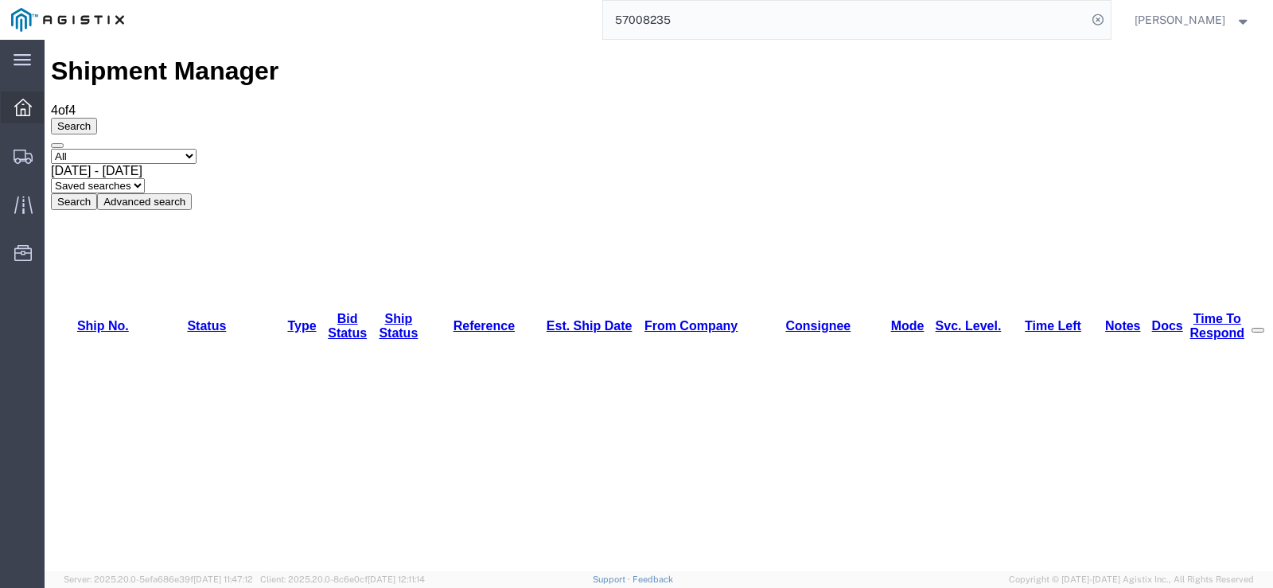
click at [25, 105] on icon at bounding box center [22, 107] width 17 height 17
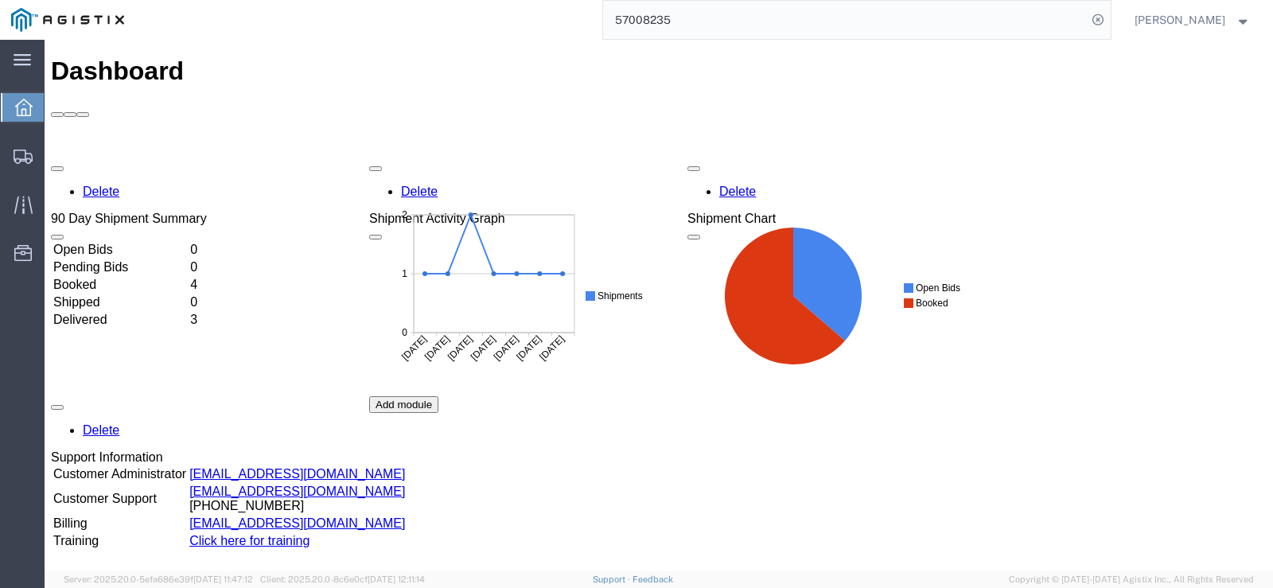
click at [108, 312] on td "Delivered" at bounding box center [119, 320] width 135 height 16
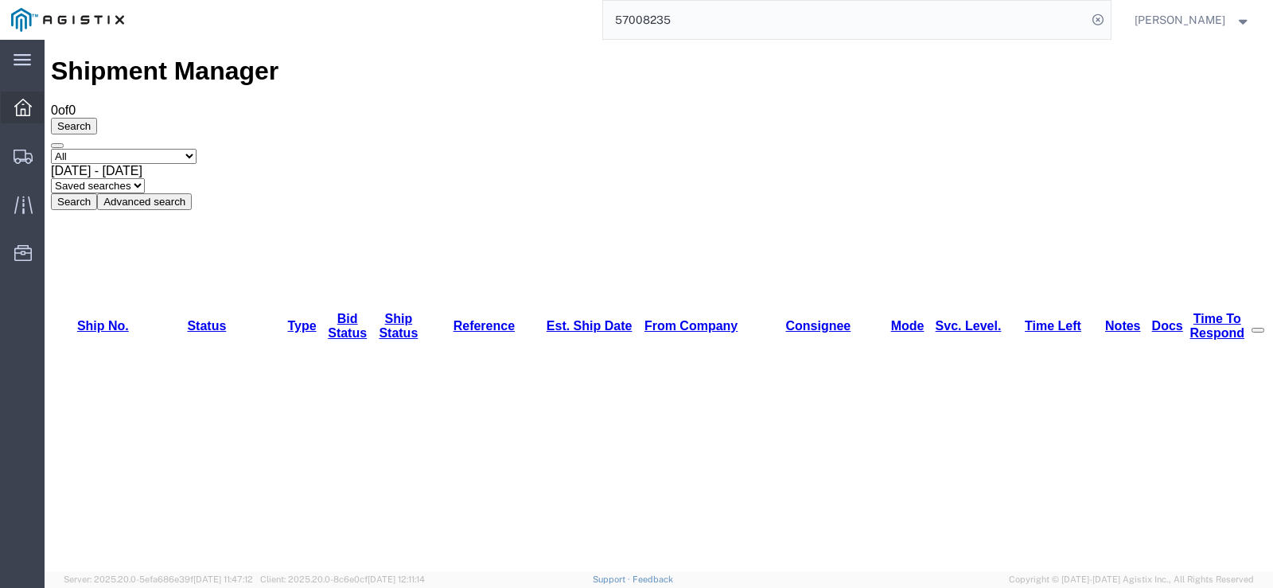
click at [18, 111] on icon at bounding box center [22, 107] width 17 height 17
